Goal: Task Accomplishment & Management: Use online tool/utility

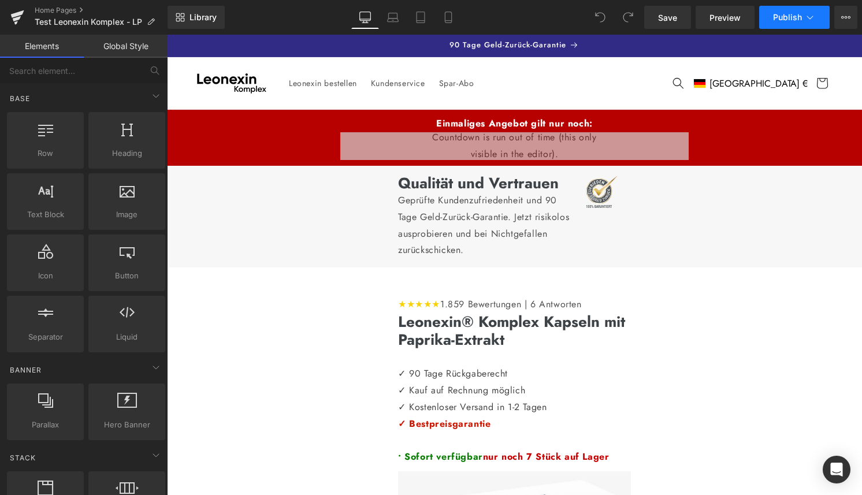
click at [795, 14] on span "Publish" at bounding box center [787, 17] width 29 height 9
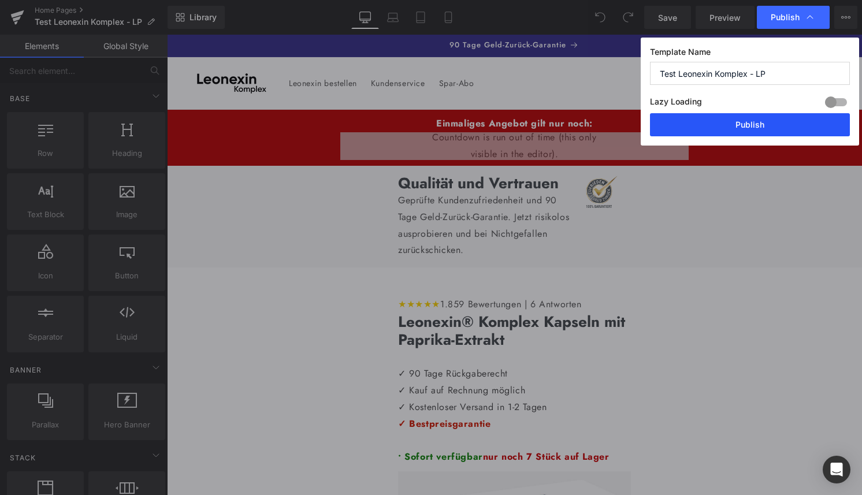
click at [752, 114] on button "Publish" at bounding box center [750, 124] width 200 height 23
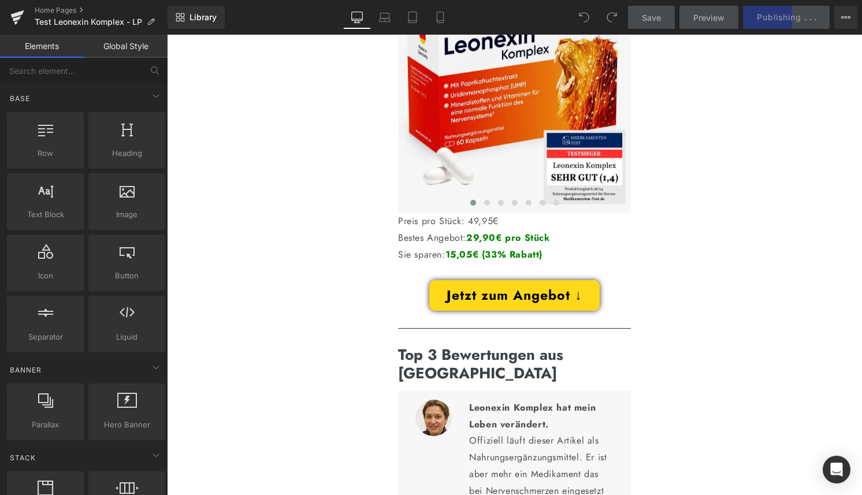
scroll to position [412, 0]
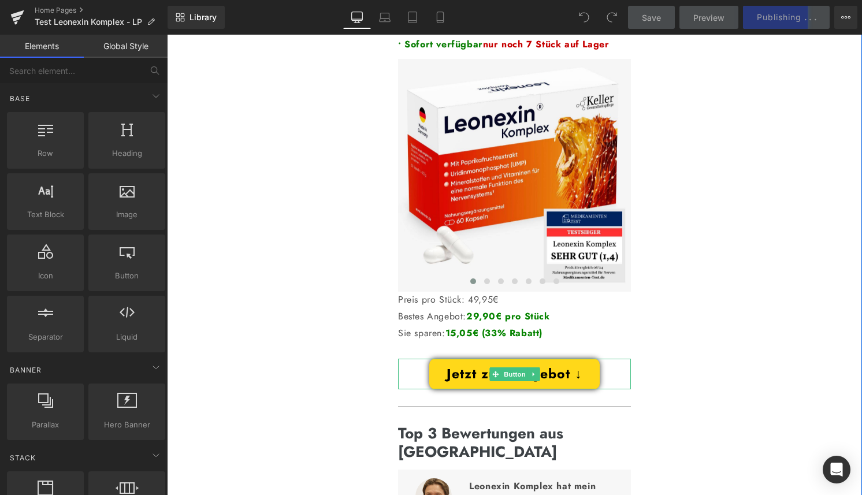
click at [537, 371] on link at bounding box center [533, 374] width 12 height 14
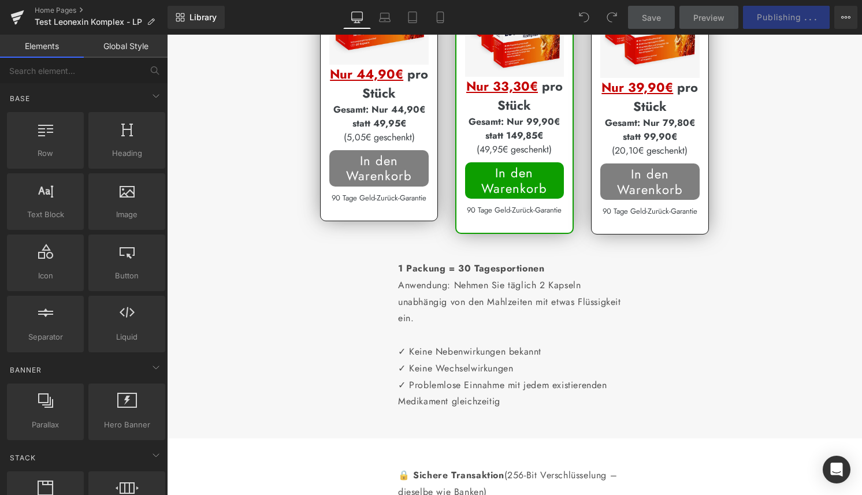
scroll to position [2080, 0]
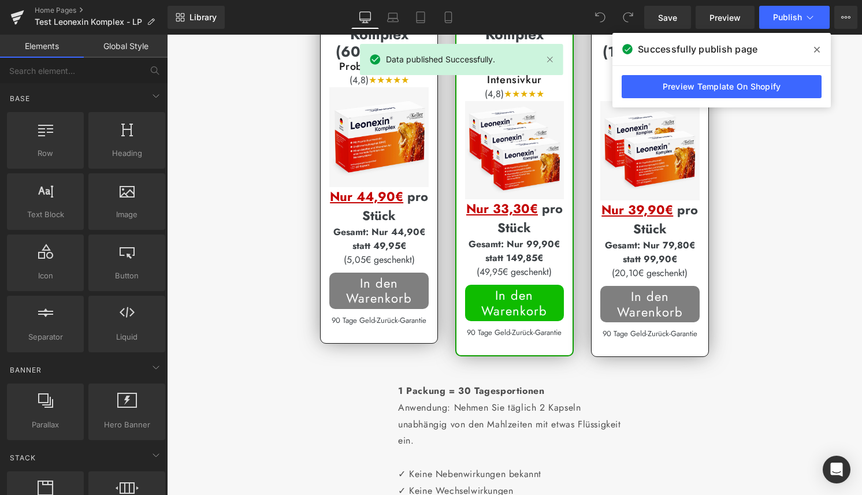
click at [524, 321] on div "In den Warenkorb (P) Cart Button" at bounding box center [514, 303] width 98 height 36
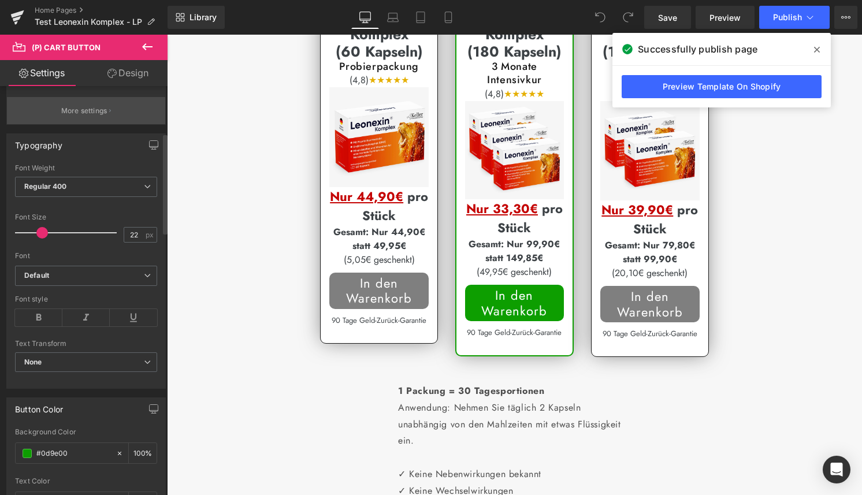
scroll to position [310, 0]
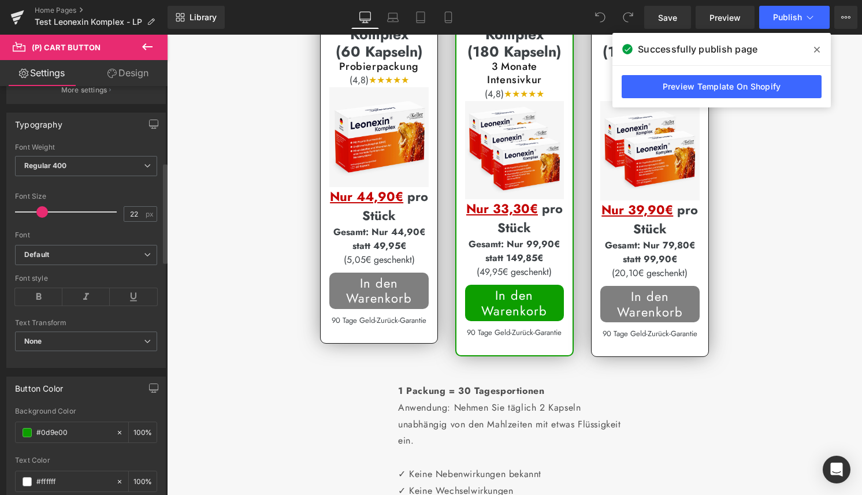
click at [90, 406] on div "Button Color rgb(13, 158, 0) Background Color #0d9e00 100 % rgba(255, 255, 255,…" at bounding box center [85, 503] width 159 height 253
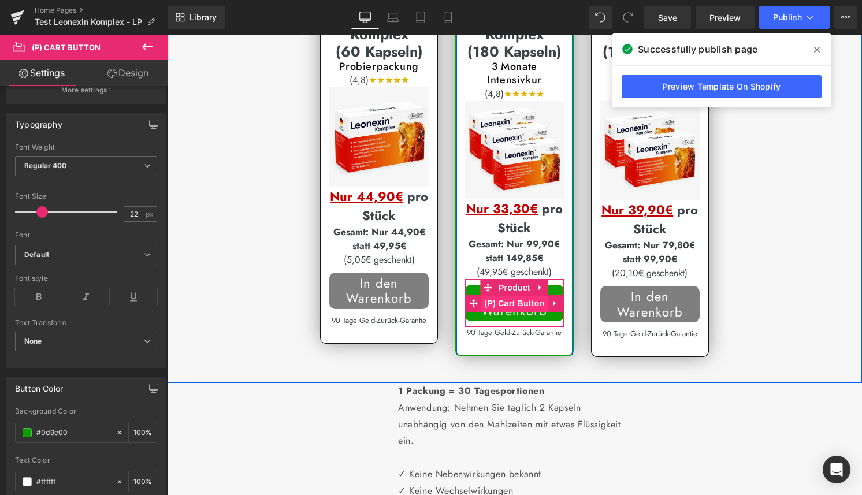
click at [505, 312] on span "(P) Cart Button" at bounding box center [514, 303] width 66 height 17
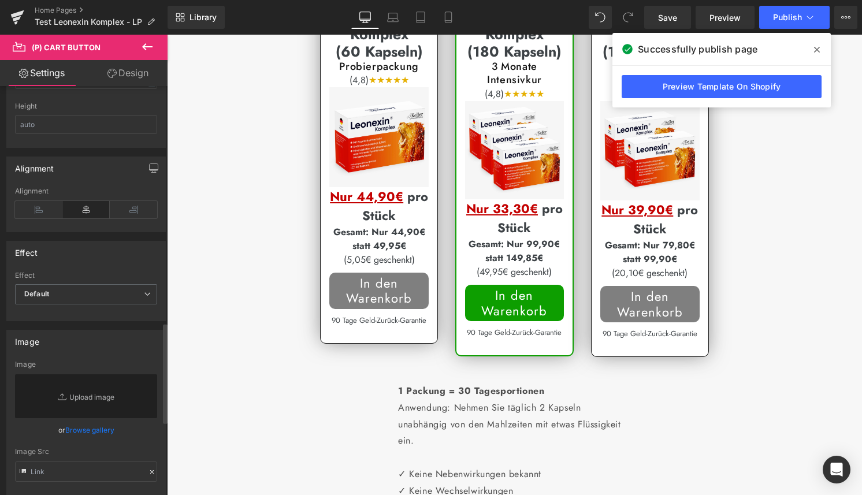
scroll to position [1152, 0]
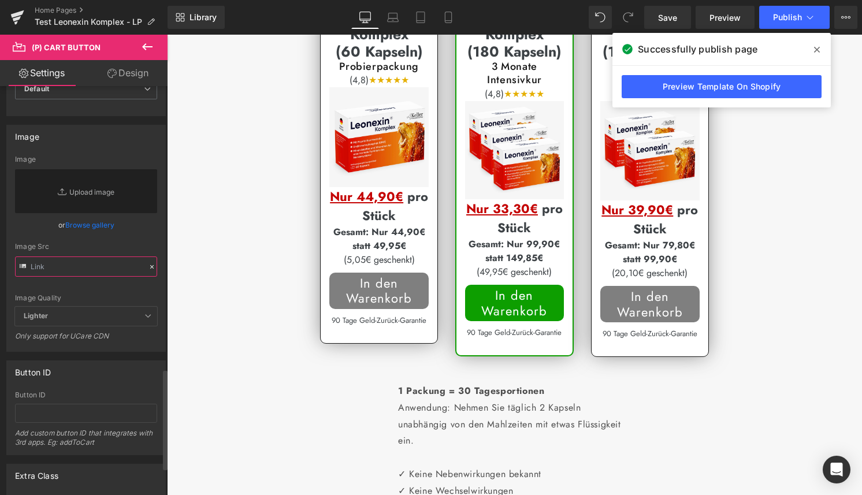
click at [123, 265] on input "text" at bounding box center [86, 266] width 142 height 20
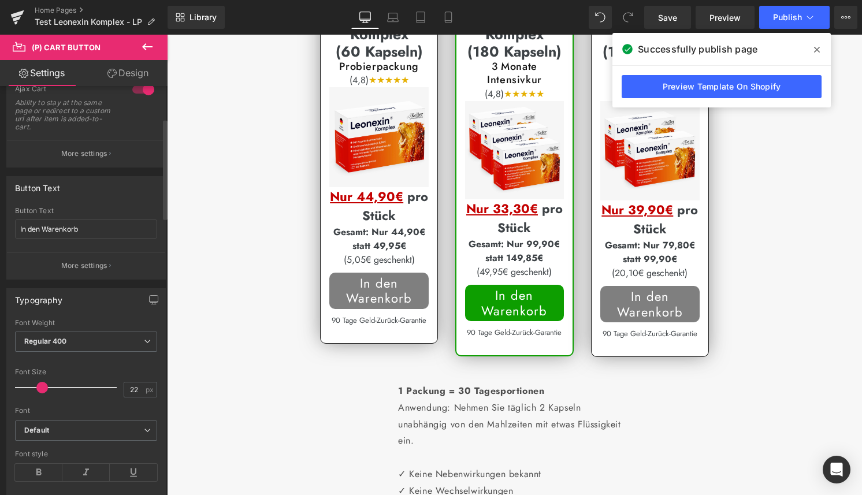
scroll to position [131, 0]
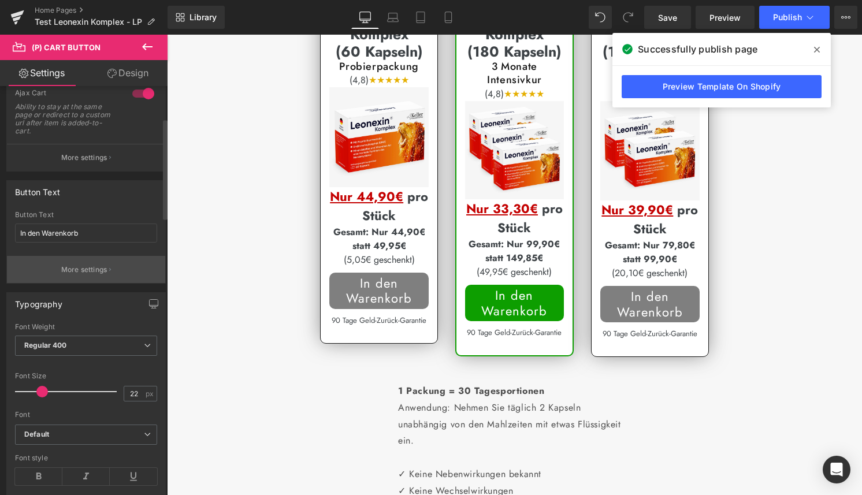
click at [103, 272] on p "More settings" at bounding box center [84, 269] width 46 height 10
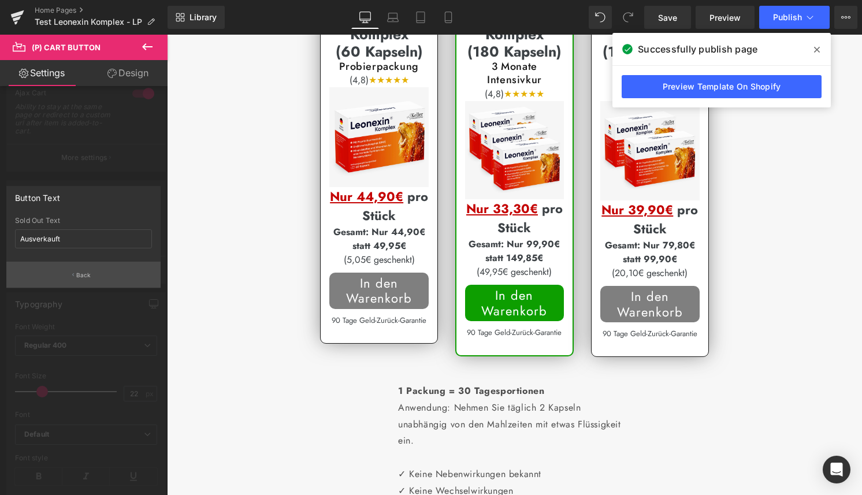
click at [103, 271] on button "Back" at bounding box center [83, 275] width 154 height 26
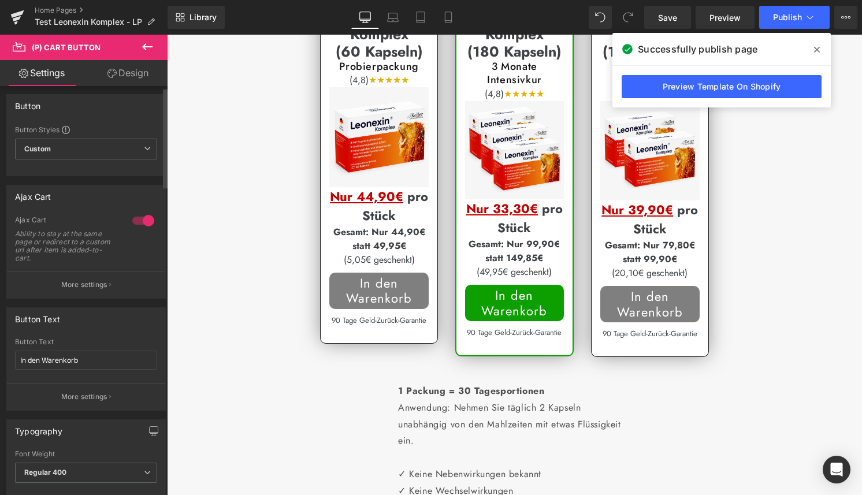
scroll to position [0, 0]
click at [96, 337] on div "Button Text In den Warenkorb Button Text In den Warenkorb More settings" at bounding box center [85, 362] width 159 height 103
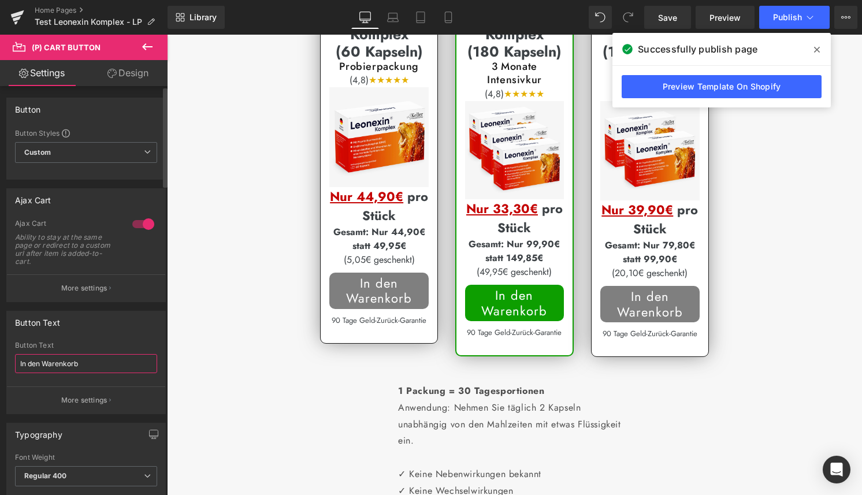
click at [80, 362] on input "In den Warenkorb" at bounding box center [86, 363] width 142 height 19
click at [119, 149] on span "Custom Setup Global Style" at bounding box center [86, 152] width 142 height 21
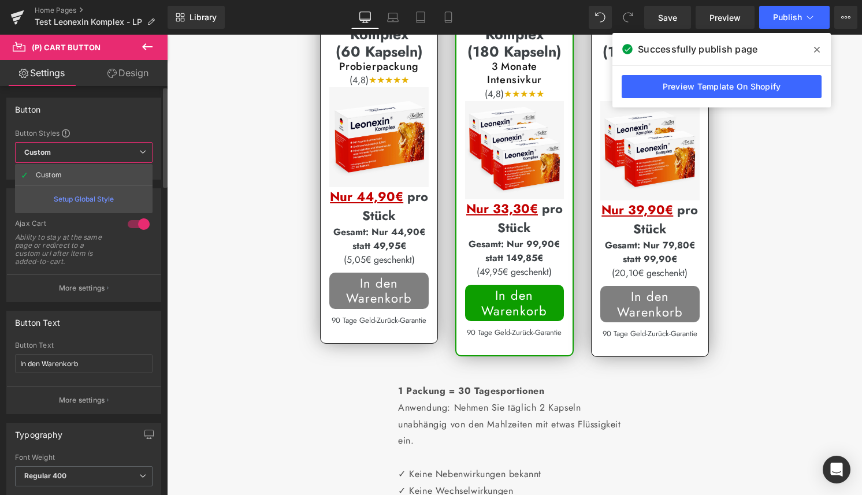
click at [121, 148] on span "Custom Setup Global Style" at bounding box center [83, 152] width 137 height 21
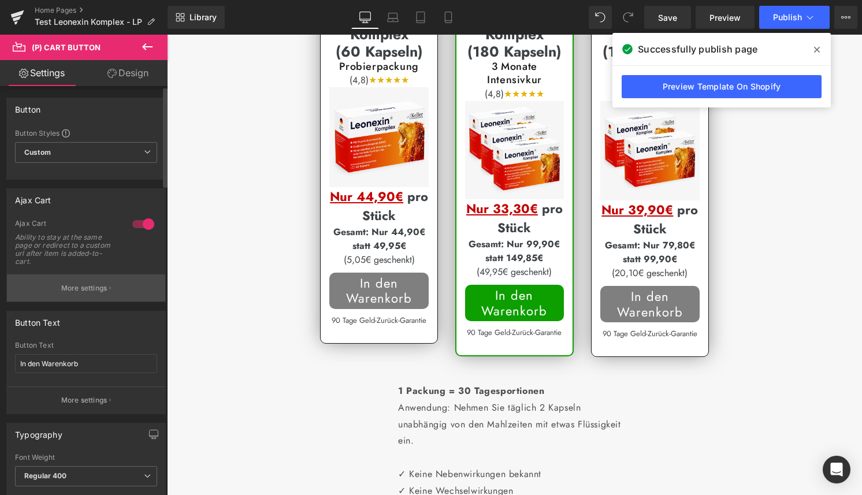
click at [98, 283] on p "More settings" at bounding box center [84, 288] width 46 height 10
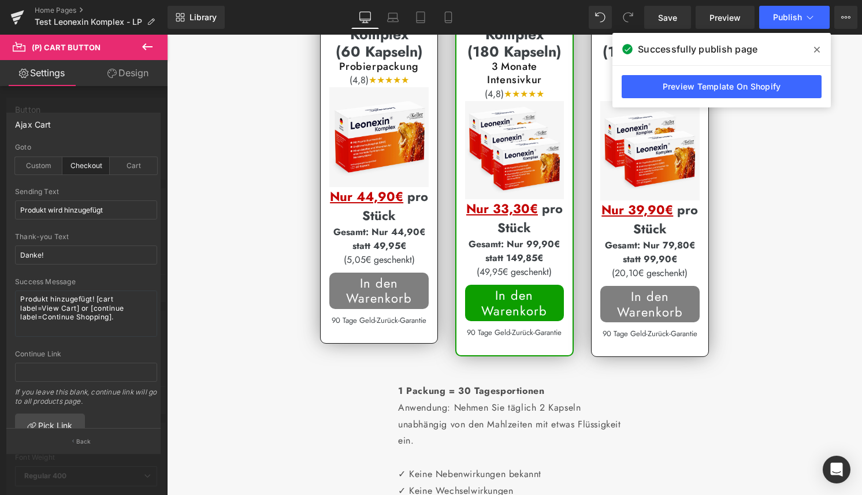
click at [51, 94] on div at bounding box center [83, 268] width 167 height 466
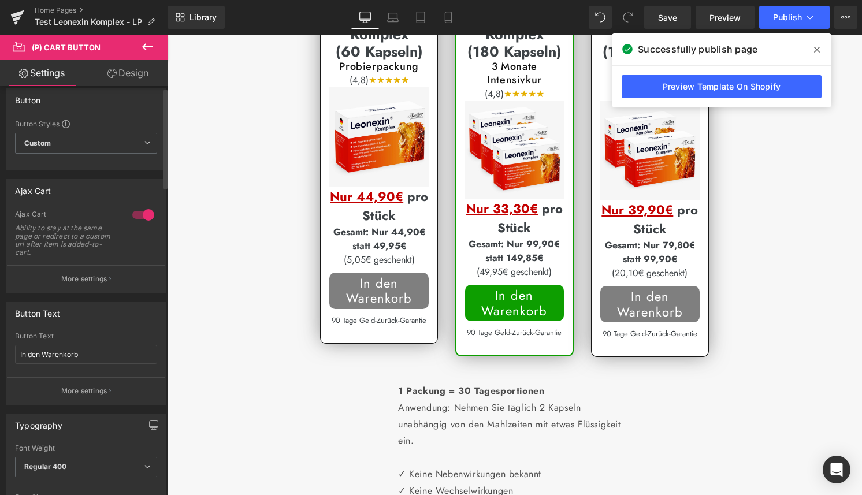
scroll to position [15, 0]
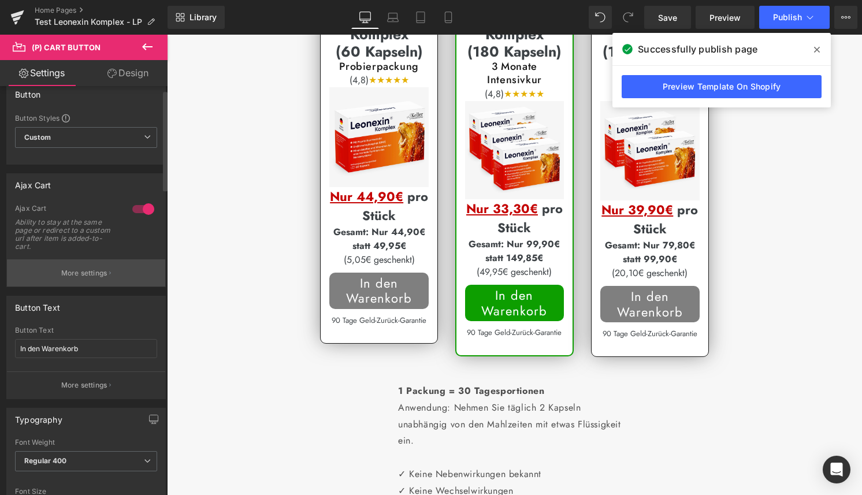
click at [99, 273] on p "More settings" at bounding box center [84, 273] width 46 height 10
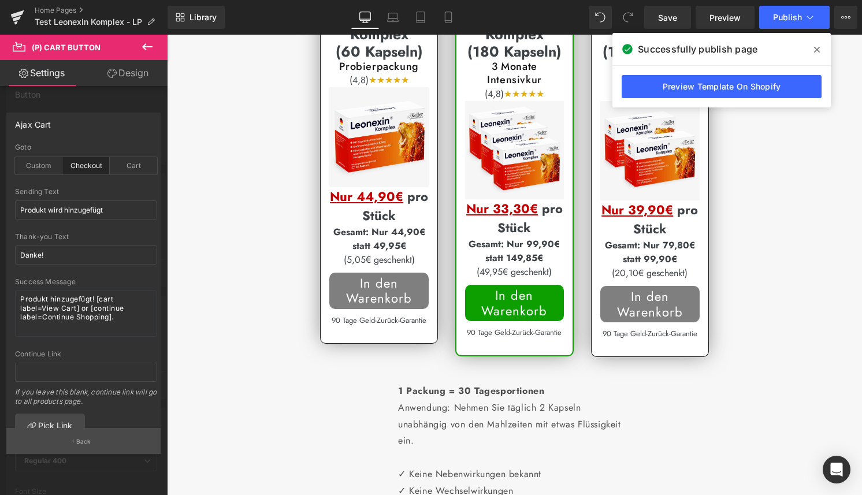
click at [94, 442] on button "Back" at bounding box center [83, 441] width 154 height 26
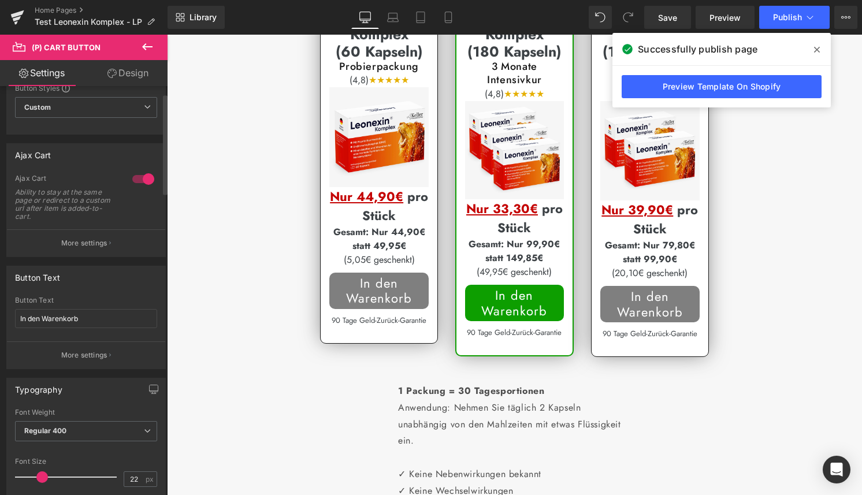
scroll to position [52, 0]
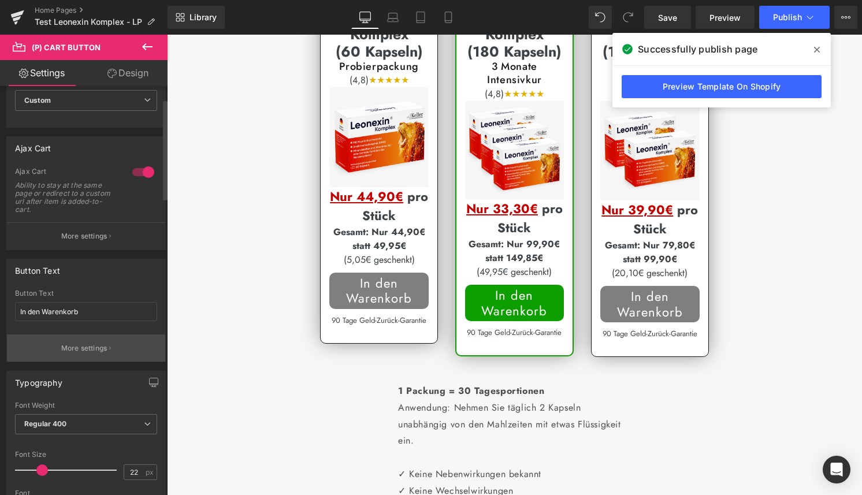
click at [100, 336] on button "More settings" at bounding box center [86, 347] width 158 height 27
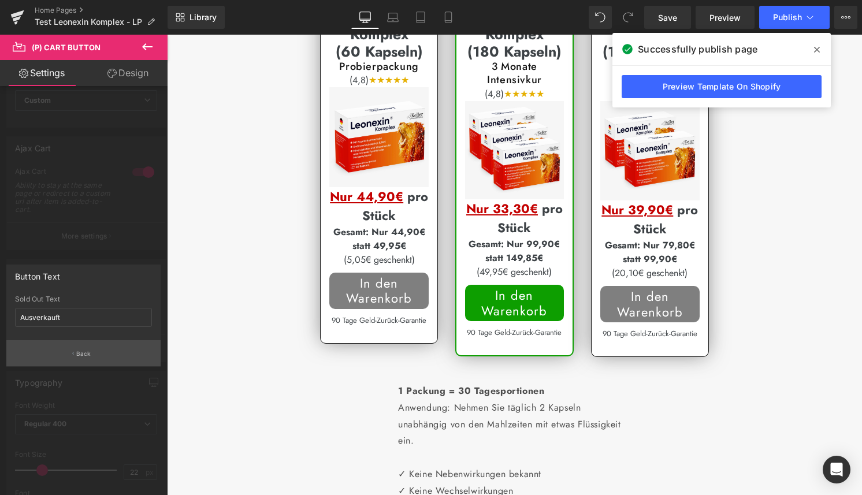
click at [90, 358] on button "Back" at bounding box center [83, 353] width 154 height 26
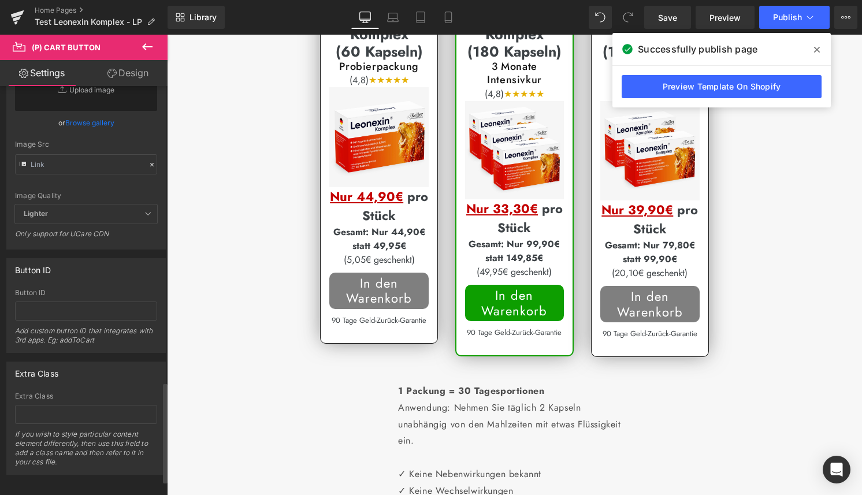
scroll to position [1265, 0]
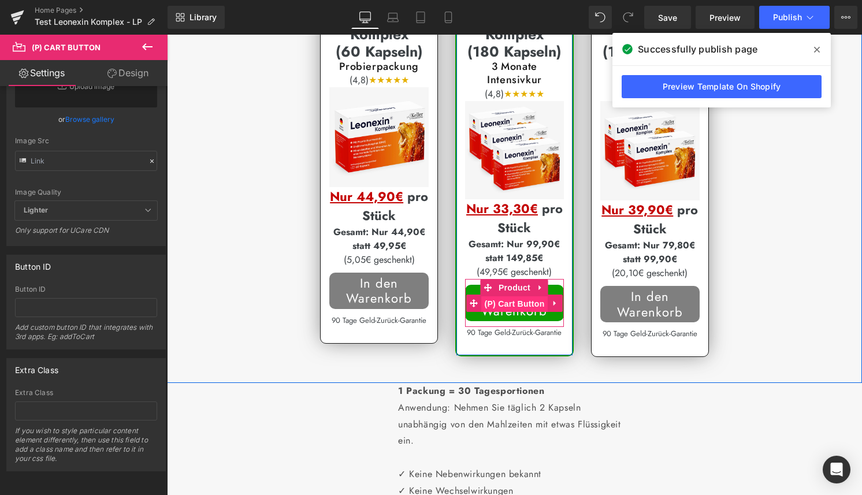
click at [499, 312] on span "(P) Cart Button" at bounding box center [514, 303] width 66 height 17
click at [514, 296] on span "Product" at bounding box center [515, 287] width 38 height 17
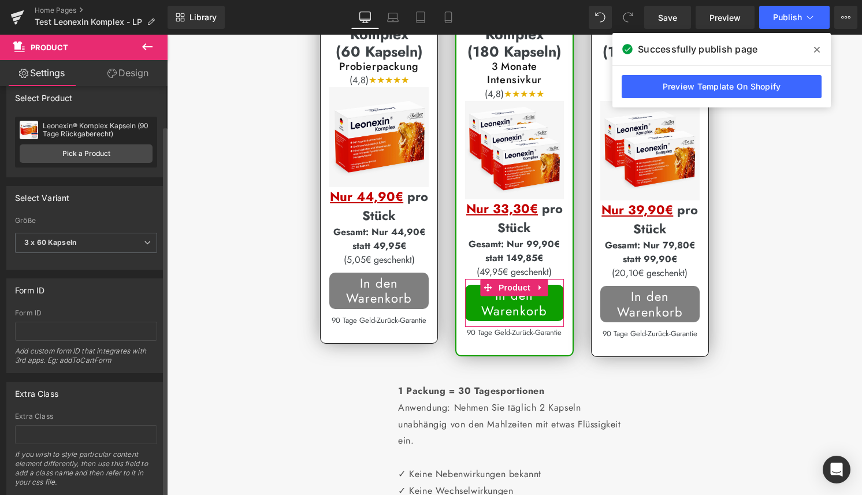
scroll to position [0, 0]
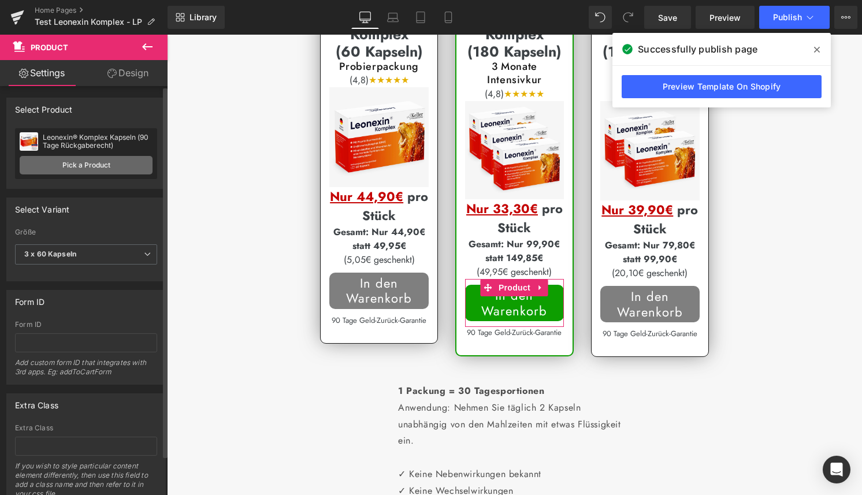
click at [102, 163] on link "Pick a Product" at bounding box center [86, 165] width 133 height 18
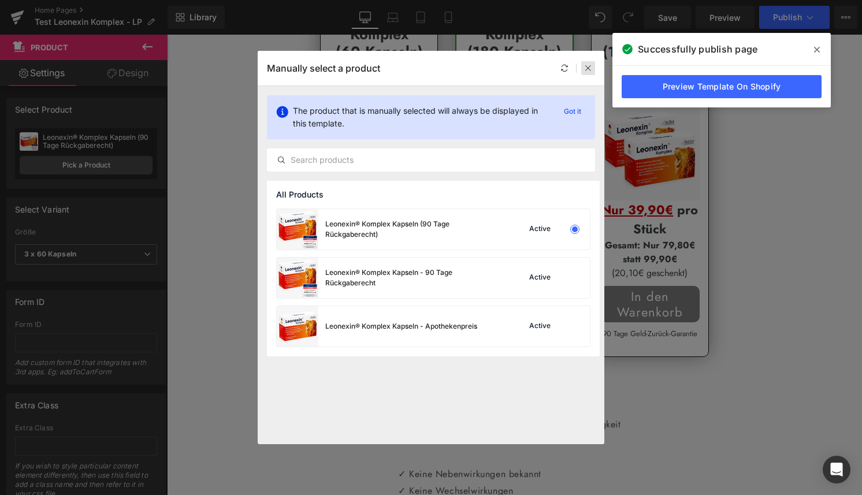
drag, startPoint x: 591, startPoint y: 72, endPoint x: 360, endPoint y: 264, distance: 300.6
click at [591, 72] on div at bounding box center [588, 68] width 14 height 14
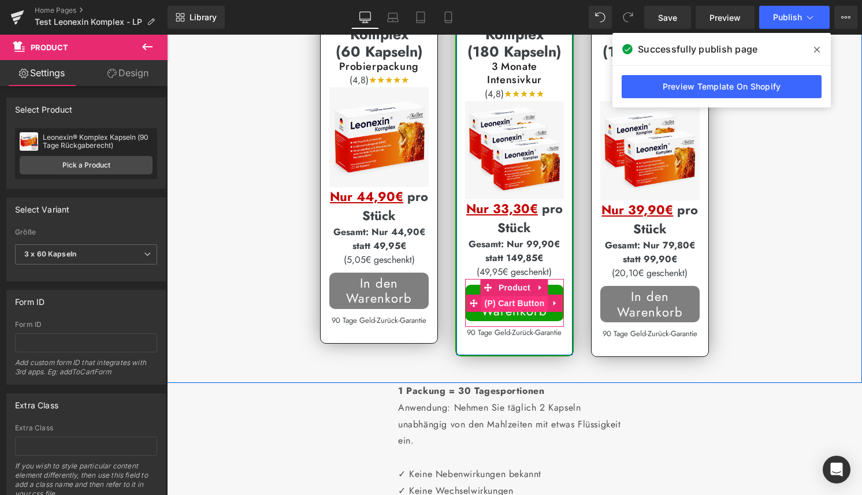
click at [513, 312] on span "(P) Cart Button" at bounding box center [514, 303] width 66 height 17
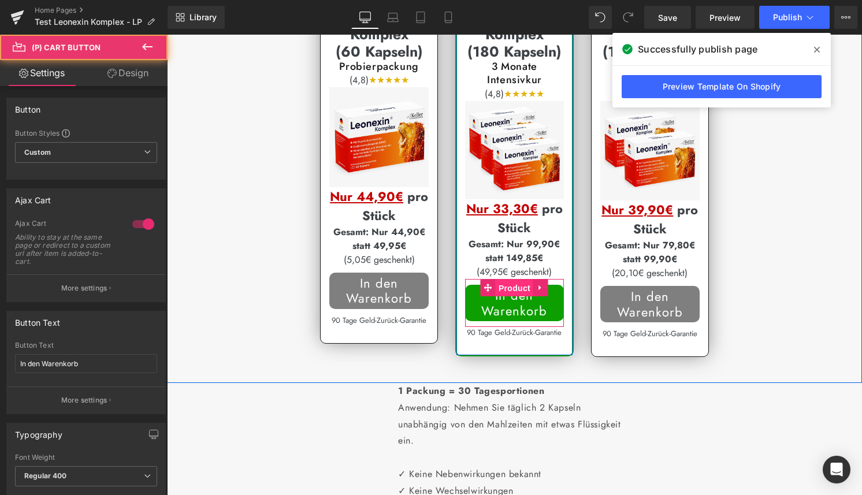
click at [523, 297] on span "Product" at bounding box center [515, 288] width 38 height 17
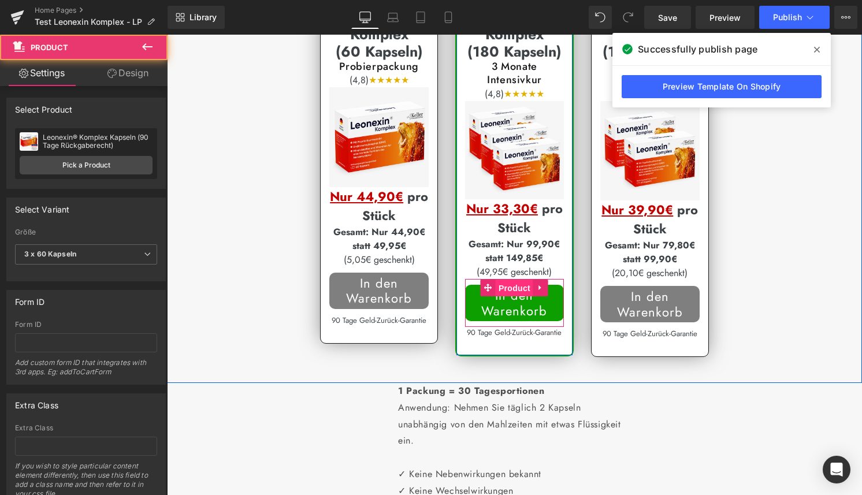
click at [523, 297] on span "Product" at bounding box center [515, 288] width 38 height 17
click at [523, 296] on span "Product" at bounding box center [515, 287] width 38 height 17
click at [523, 297] on span "Product" at bounding box center [515, 288] width 38 height 17
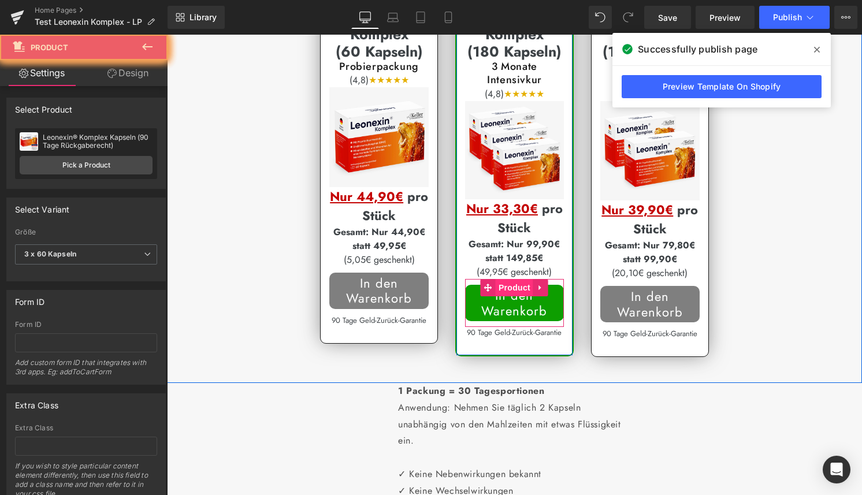
click at [523, 296] on span "Product" at bounding box center [515, 287] width 38 height 17
click at [523, 297] on span "Product" at bounding box center [515, 288] width 38 height 17
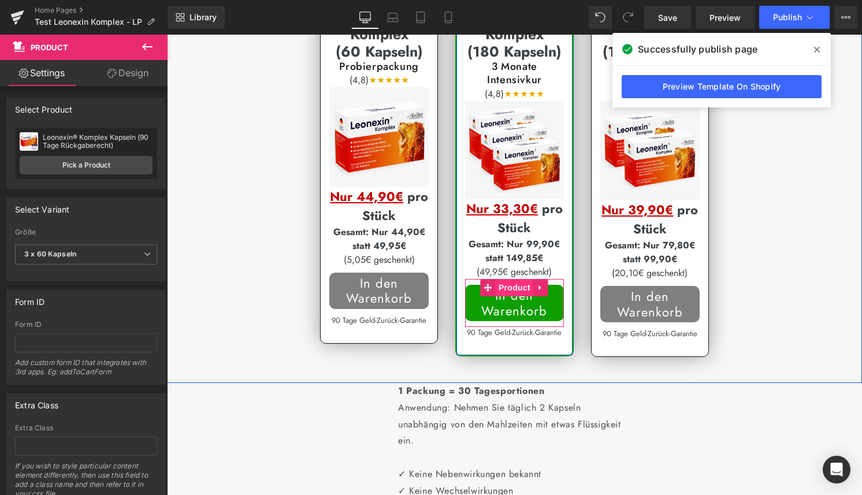
click at [523, 296] on span "Product" at bounding box center [515, 287] width 38 height 17
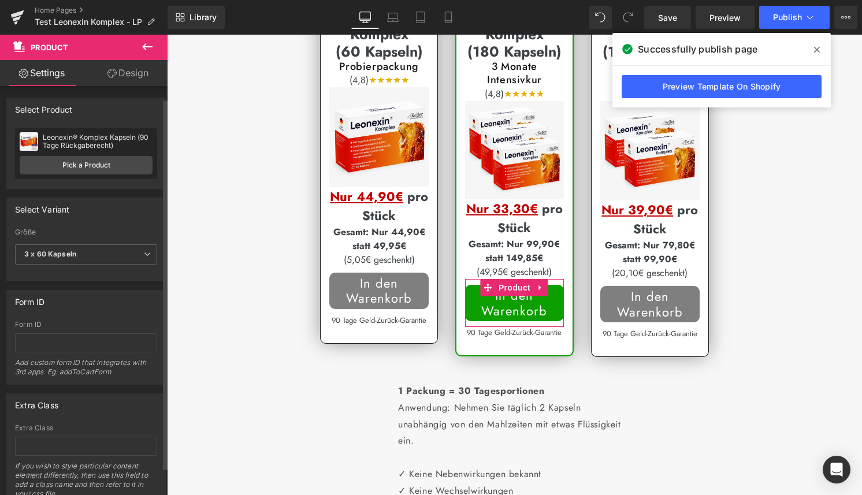
scroll to position [44, 0]
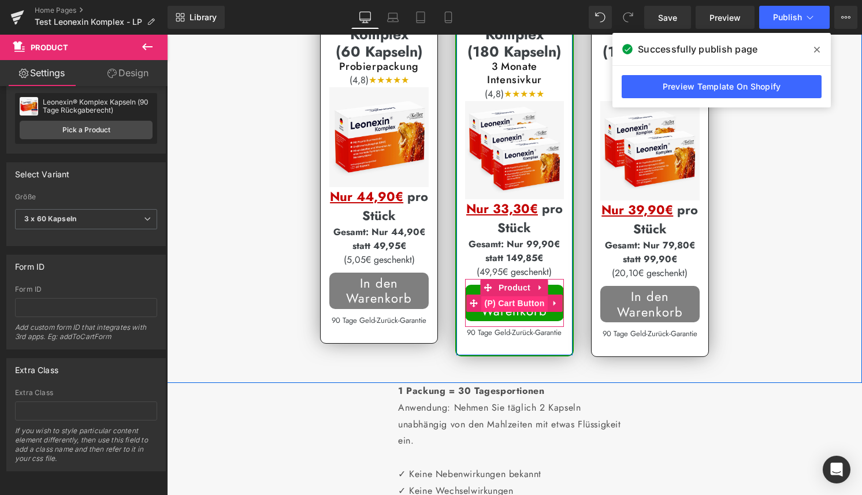
click at [525, 312] on span "(P) Cart Button" at bounding box center [514, 303] width 66 height 17
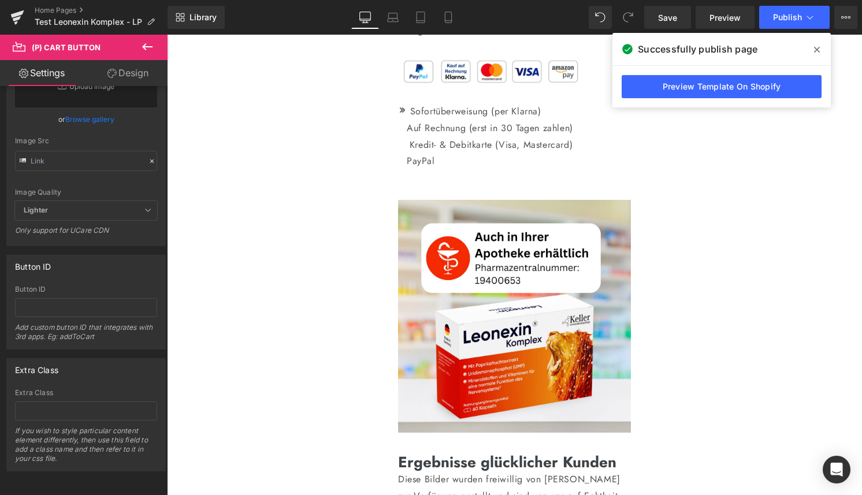
scroll to position [2756, 0]
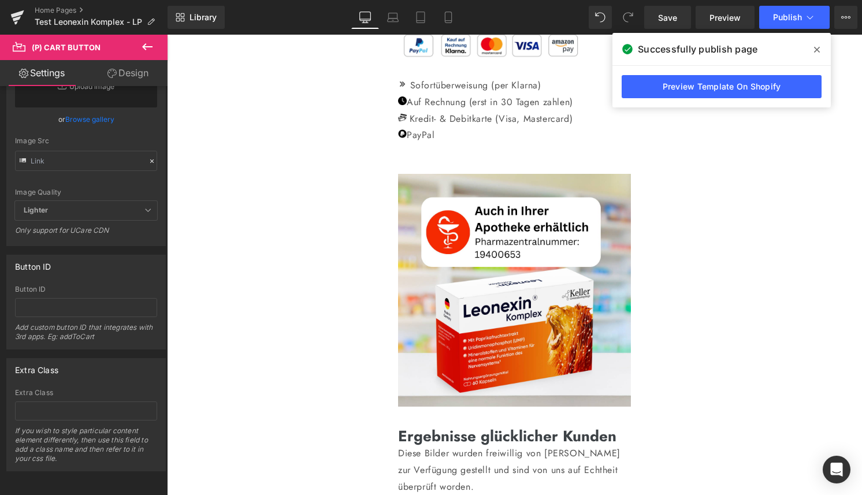
click at [815, 50] on icon at bounding box center [817, 49] width 6 height 9
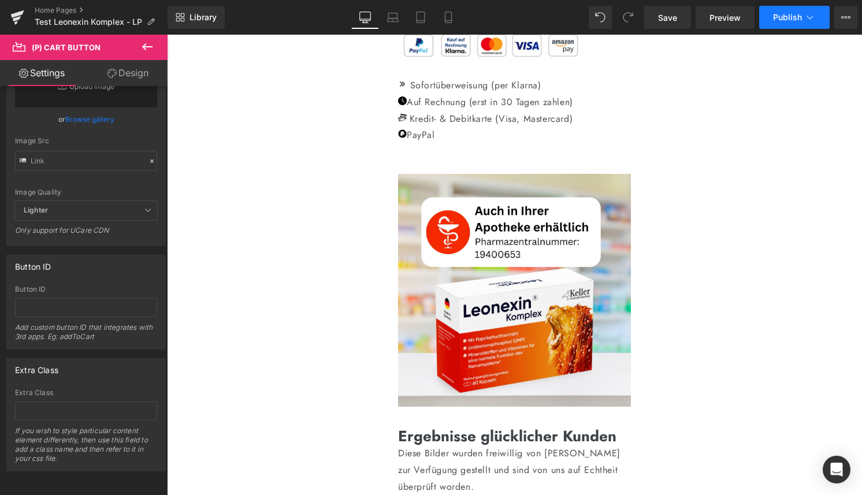
click at [791, 27] on button "Publish" at bounding box center [794, 17] width 70 height 23
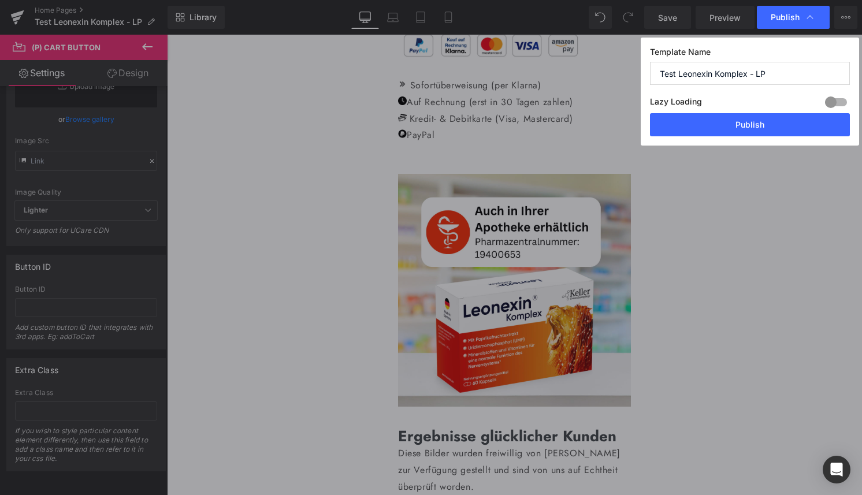
drag, startPoint x: 756, startPoint y: 117, endPoint x: 772, endPoint y: 110, distance: 17.4
click at [772, 110] on div "Template Name Test Leonexin Komplex - LP Lazy Loading Build Upgrade plan to unl…" at bounding box center [749, 92] width 218 height 108
click at [771, 120] on button "Publish" at bounding box center [750, 124] width 200 height 23
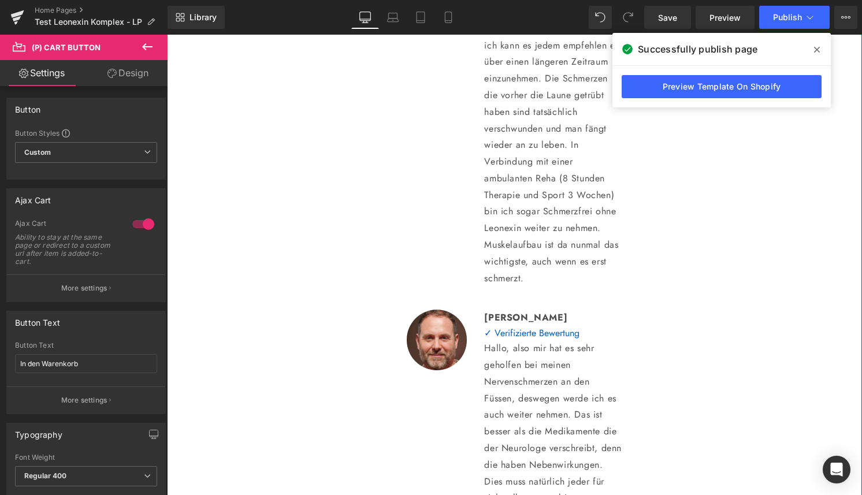
scroll to position [3731, 0]
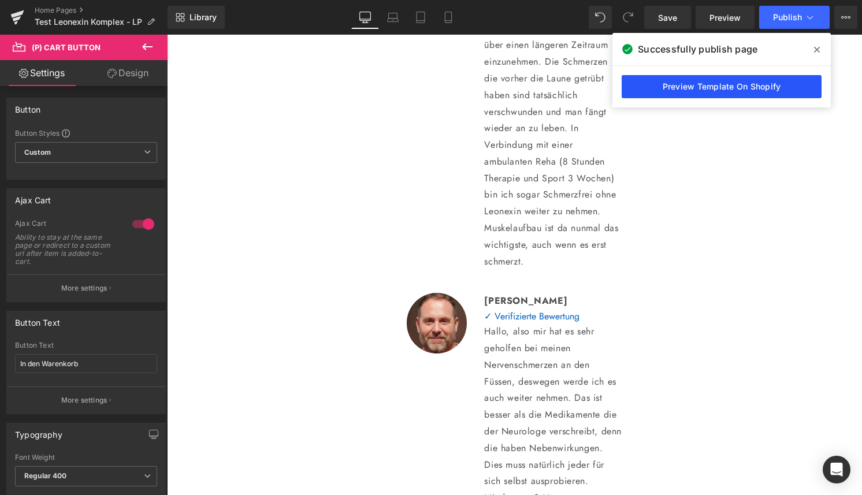
click at [798, 86] on link "Preview Template On Shopify" at bounding box center [721, 86] width 200 height 23
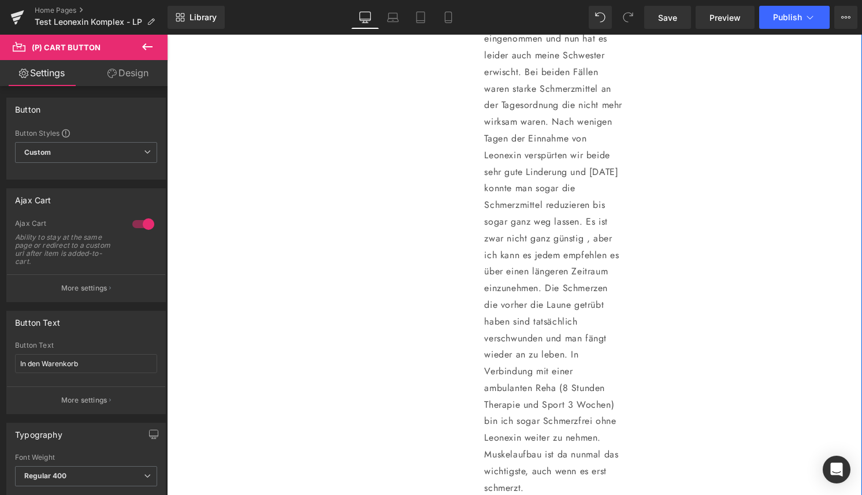
scroll to position [3412, 0]
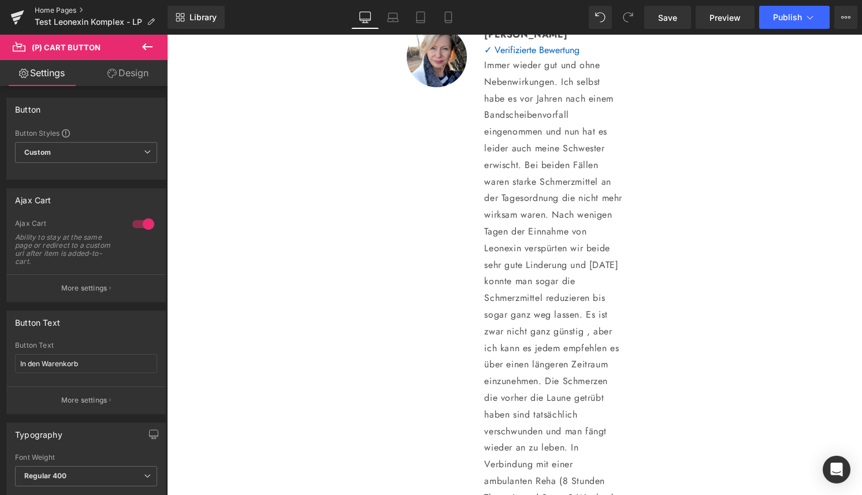
click at [60, 12] on link "Home Pages" at bounding box center [101, 10] width 133 height 9
